Goal: Information Seeking & Learning: Understand process/instructions

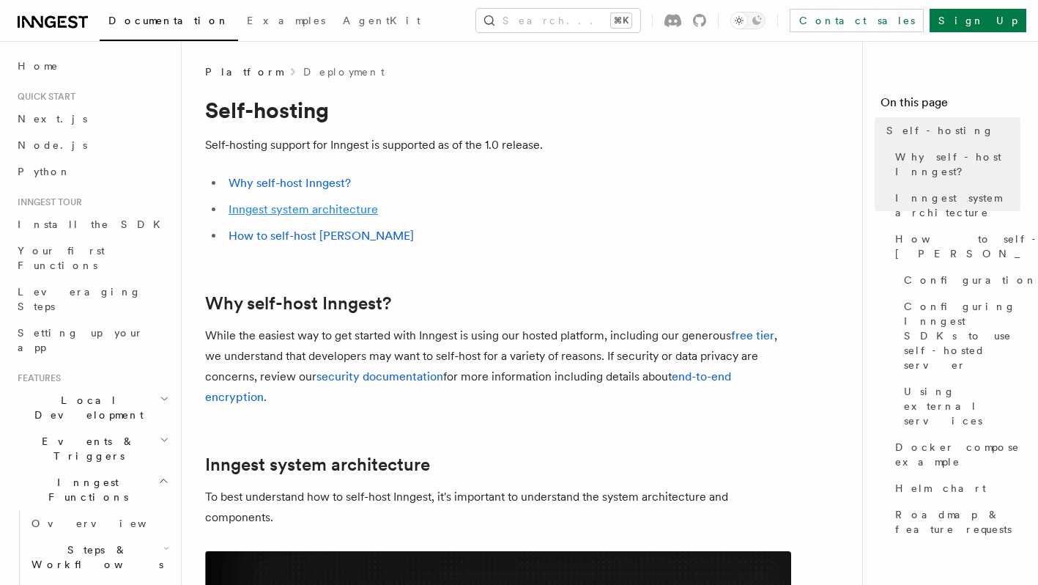
click at [365, 212] on link "Inngest system architecture" at bounding box center [303, 209] width 149 height 14
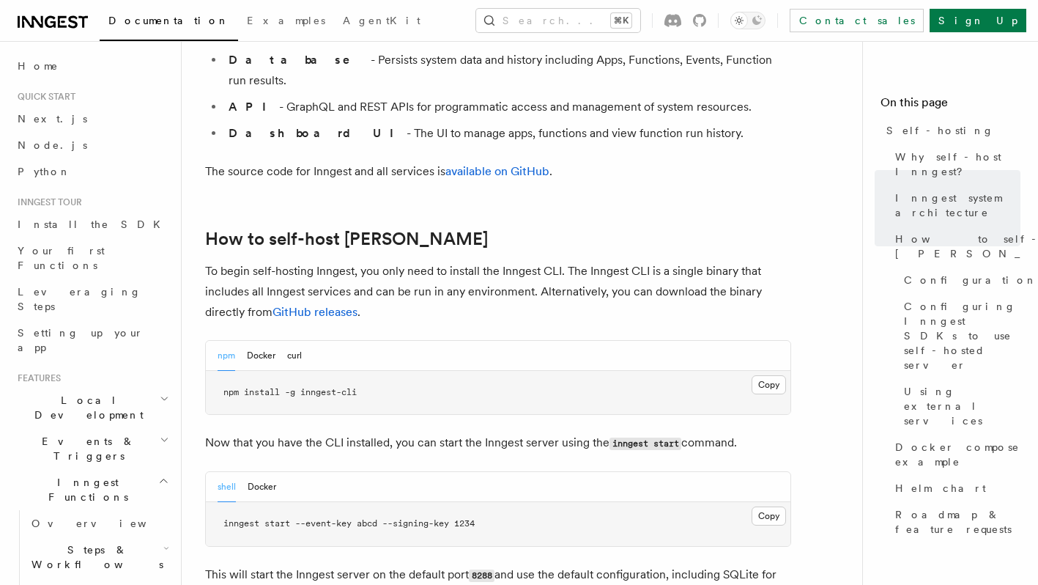
scroll to position [1410, 0]
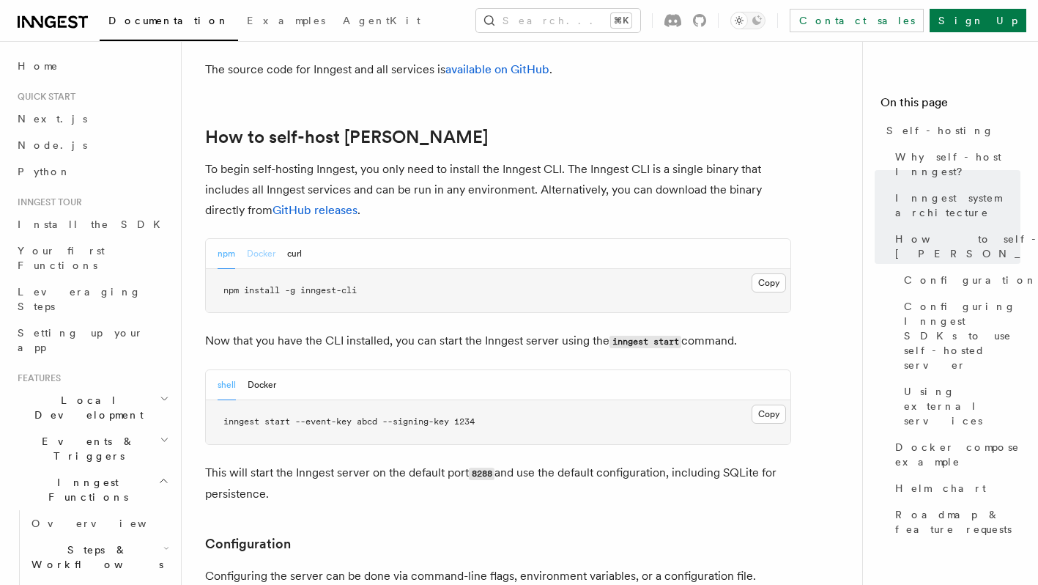
click at [270, 239] on button "Docker" at bounding box center [261, 254] width 29 height 30
click at [316, 239] on div "npm Docker curl" at bounding box center [498, 254] width 585 height 30
click at [304, 239] on div "npm Docker curl" at bounding box center [498, 254] width 585 height 30
click at [291, 239] on button "curl" at bounding box center [294, 254] width 15 height 30
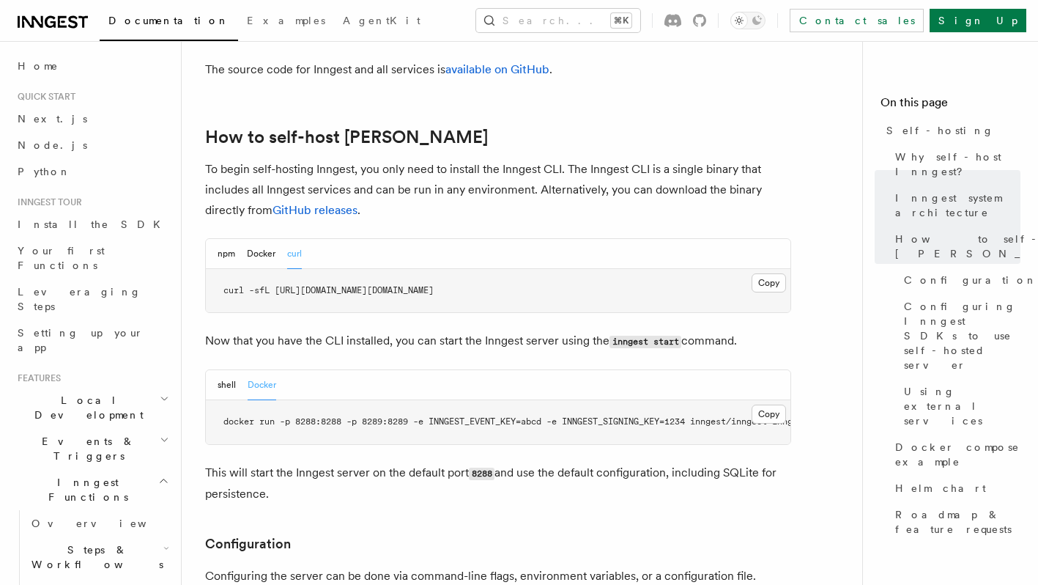
click at [235, 239] on div "npm Docker curl" at bounding box center [260, 254] width 84 height 30
click at [230, 239] on button "npm" at bounding box center [227, 254] width 18 height 30
click at [251, 239] on button "Docker" at bounding box center [261, 254] width 29 height 30
click at [604, 462] on p "This will start the Inngest server on the default port 8288 and use the default…" at bounding box center [498, 483] width 586 height 42
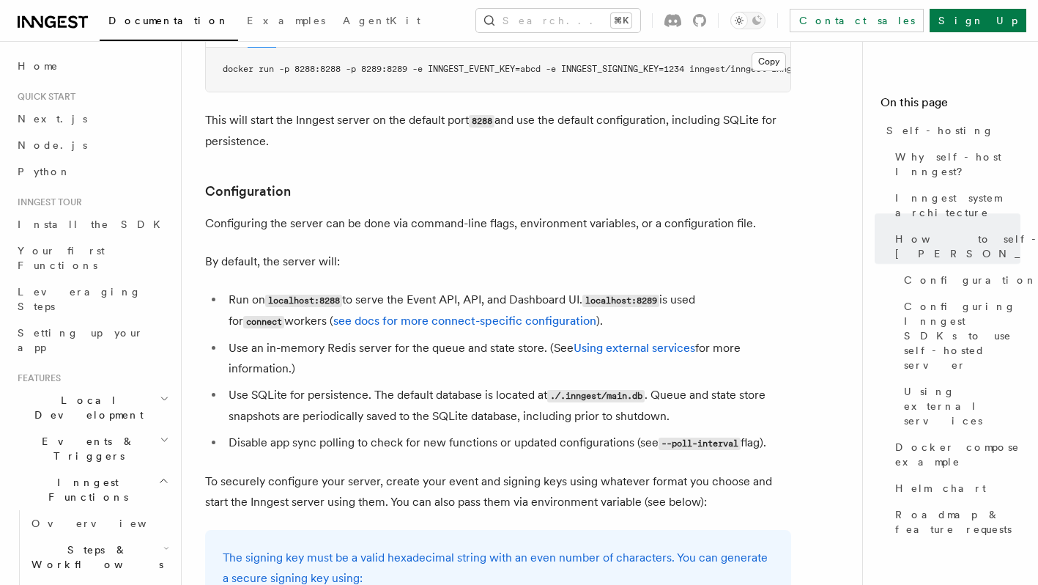
scroll to position [2556, 0]
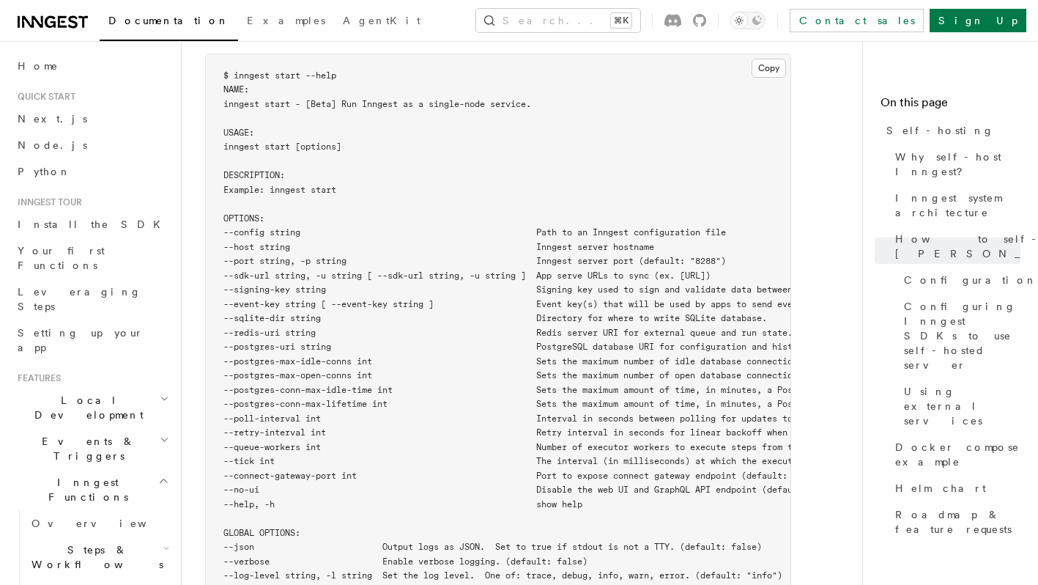
click at [498, 299] on span "--event-key string [ --event-key string ] Event key(s) that will be used by app…" at bounding box center [554, 304] width 662 height 10
click at [652, 341] on span "--postgres-uri string PostgreSQL database URI for configuration and history per…" at bounding box center [623, 346] width 800 height 10
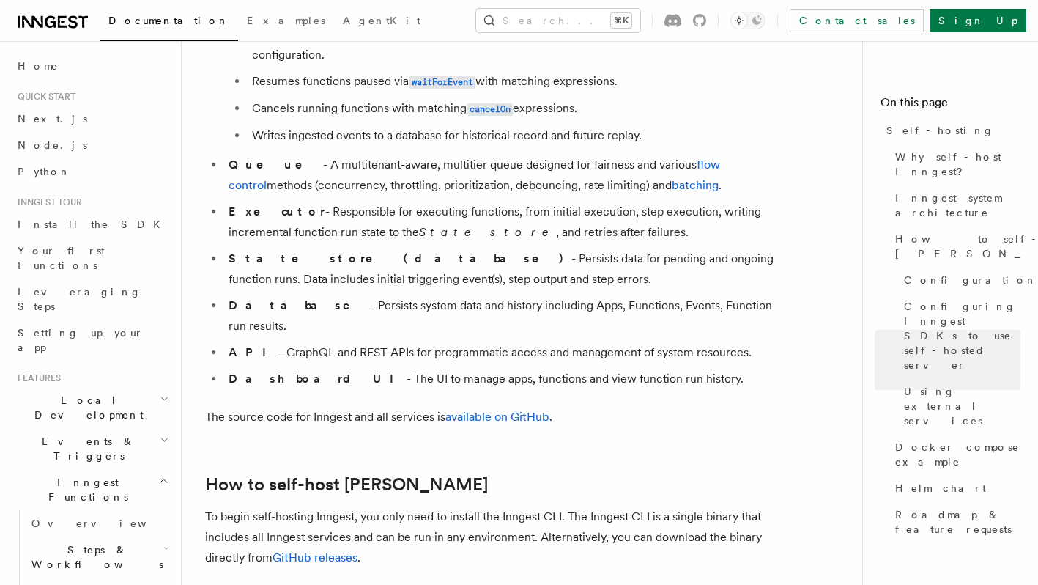
scroll to position [260, 0]
